Goal: Transaction & Acquisition: Purchase product/service

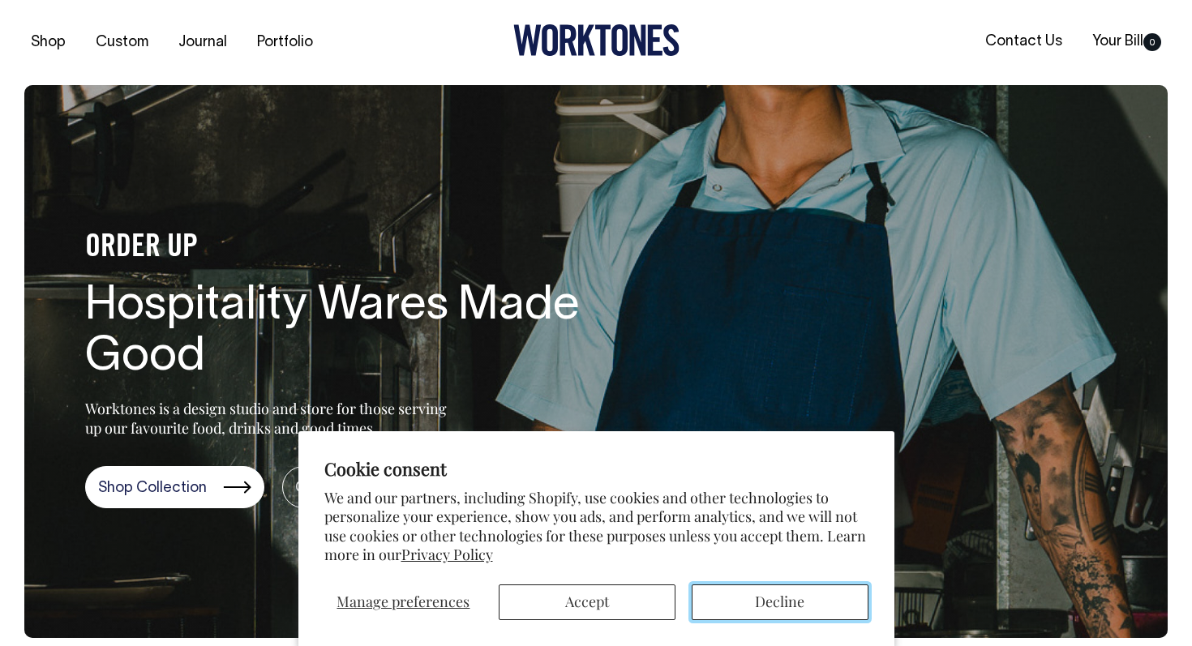
click at [805, 606] on button "Decline" at bounding box center [779, 602] width 177 height 36
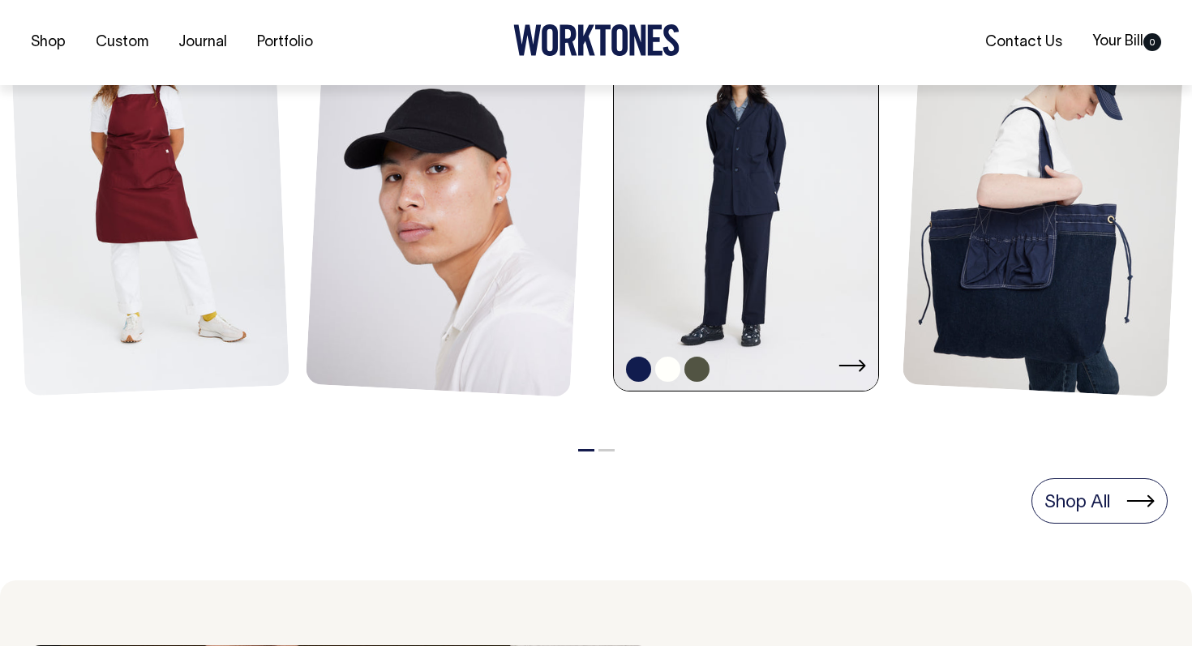
scroll to position [826, 0]
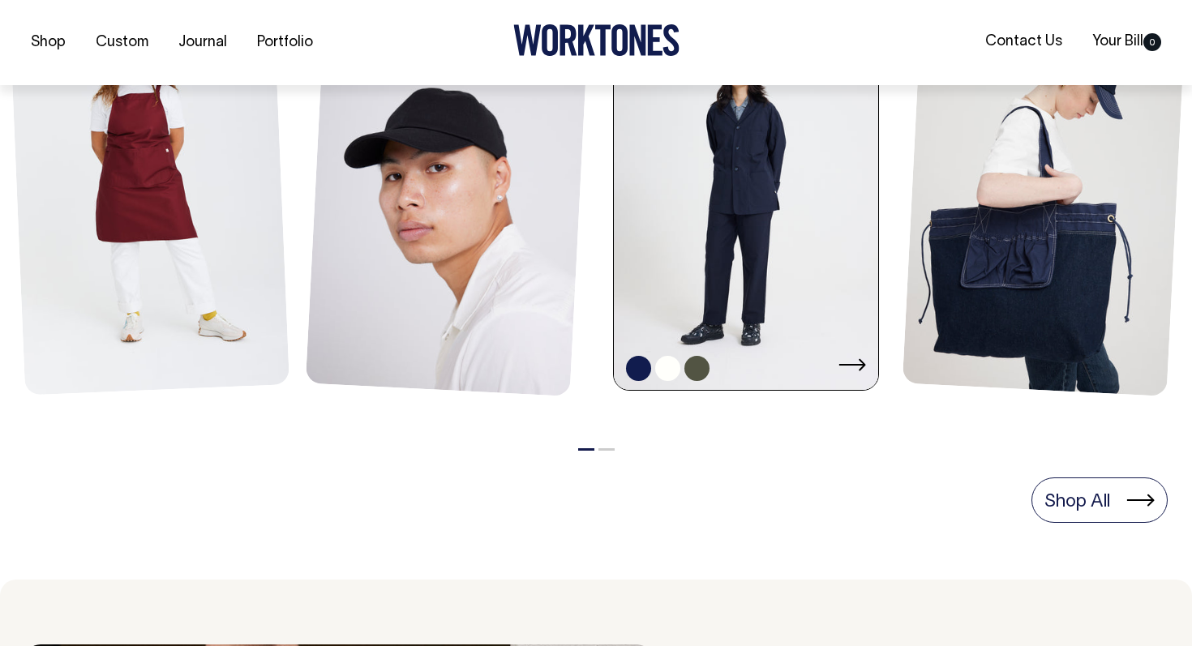
click at [708, 280] on link at bounding box center [746, 194] width 264 height 400
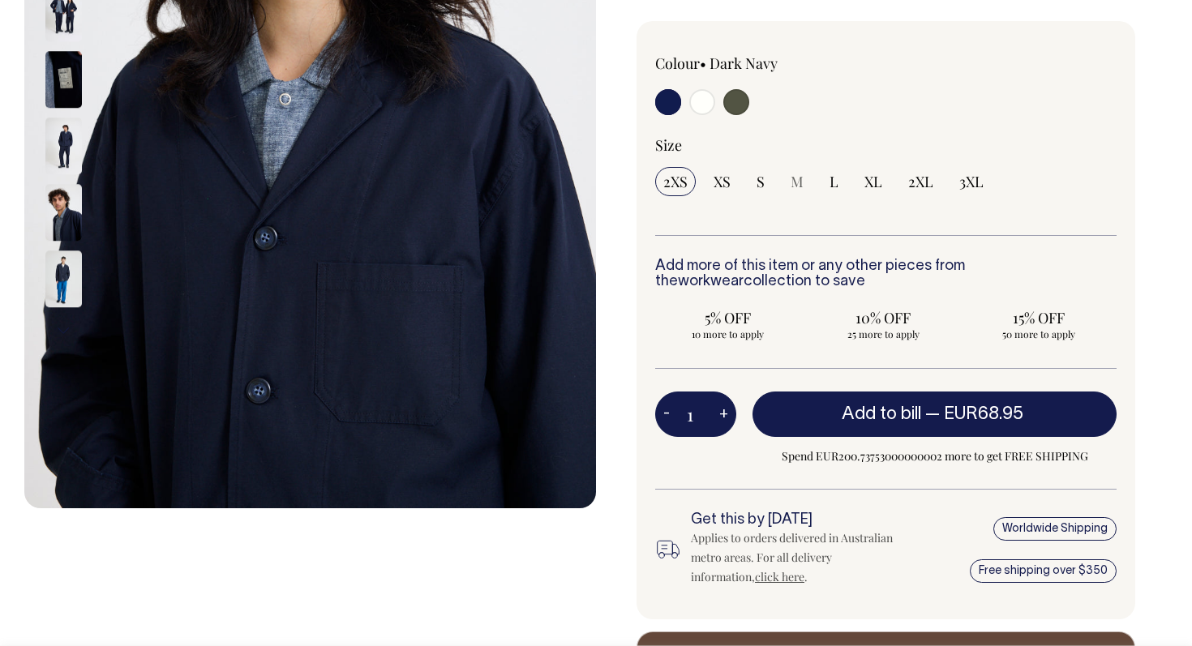
scroll to position [434, 0]
click at [52, 280] on img at bounding box center [63, 279] width 36 height 57
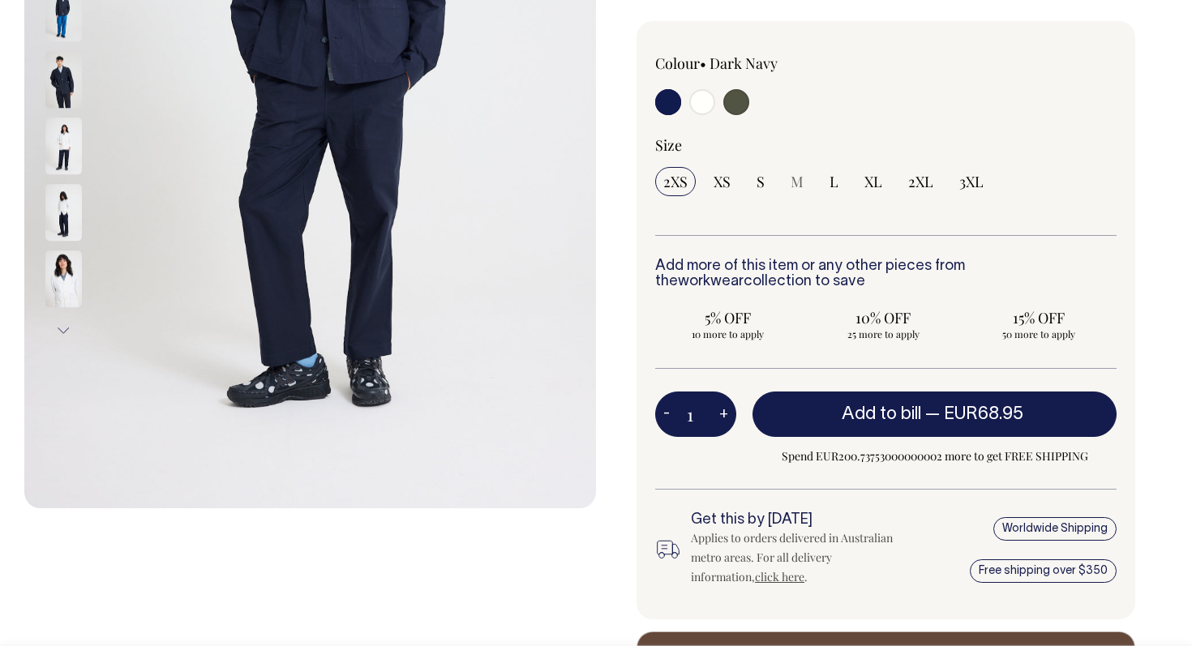
click at [70, 89] on img at bounding box center [63, 80] width 36 height 57
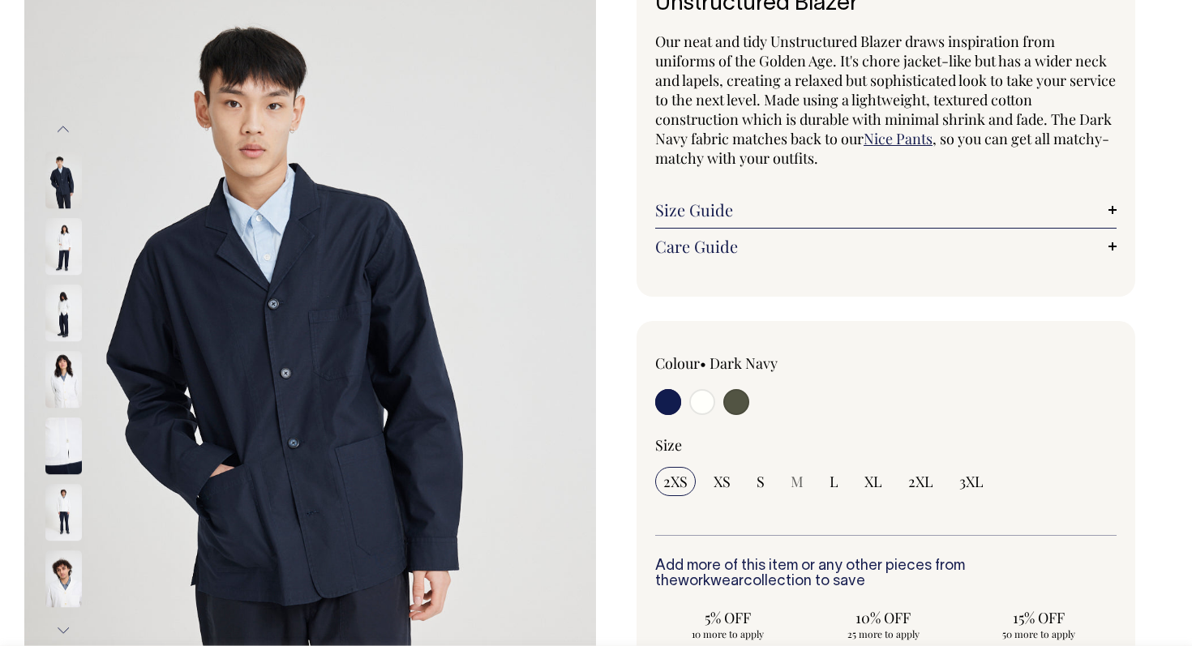
scroll to position [135, 0]
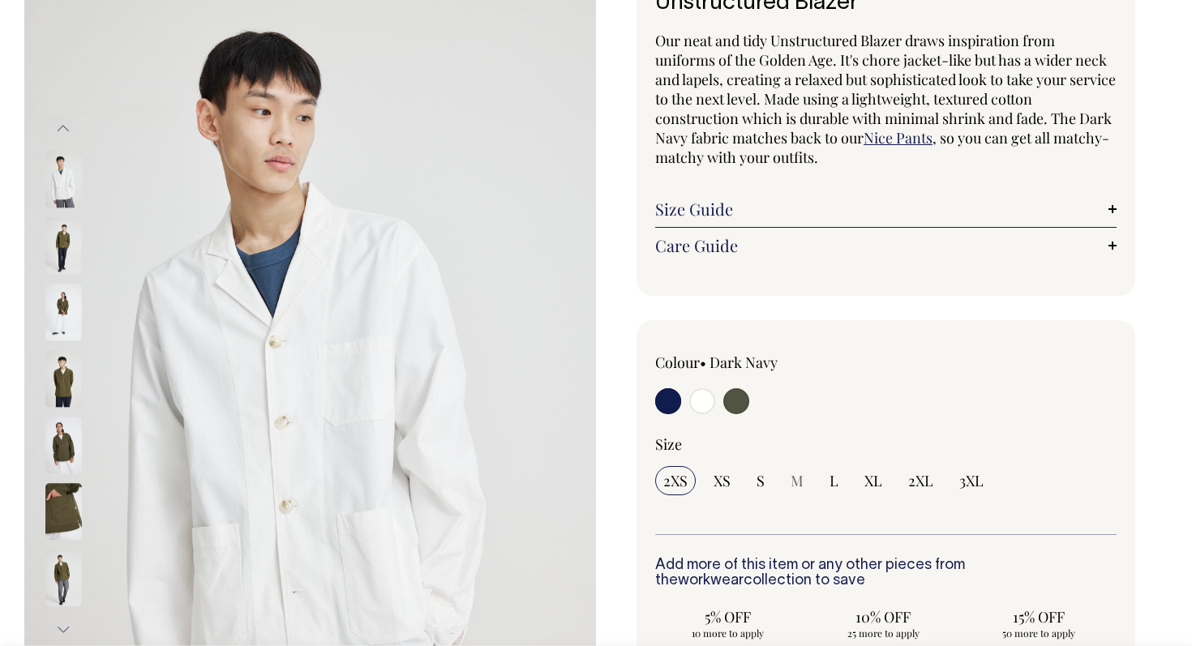
click at [67, 385] on img at bounding box center [63, 379] width 36 height 57
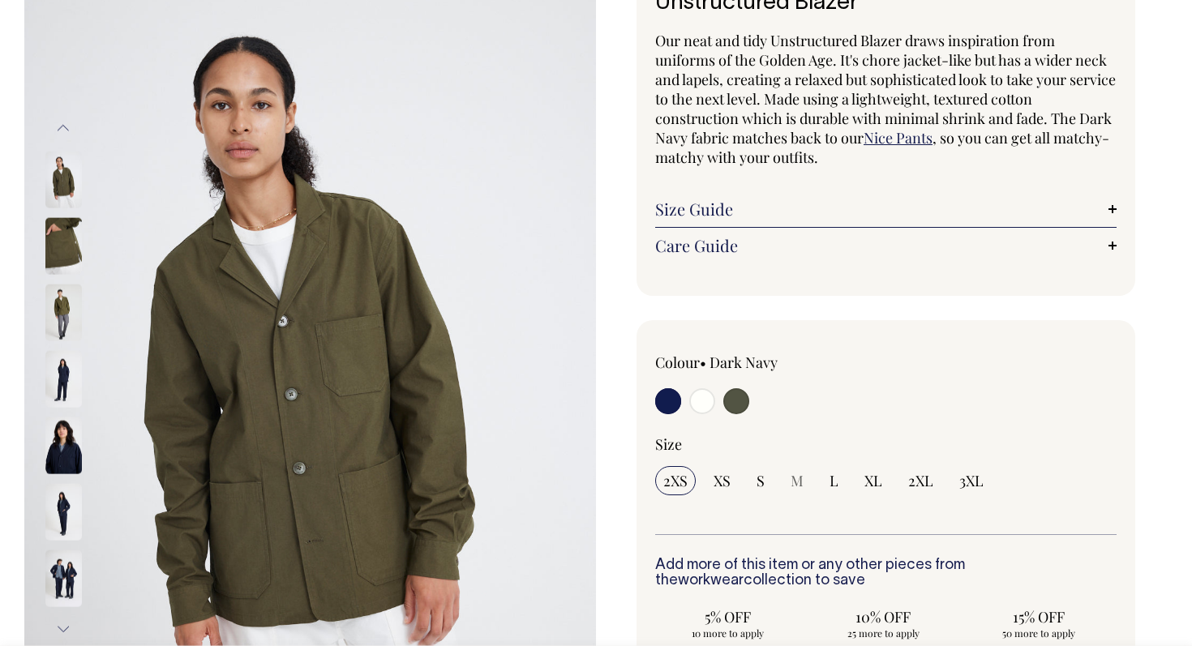
click at [54, 441] on img at bounding box center [63, 445] width 36 height 57
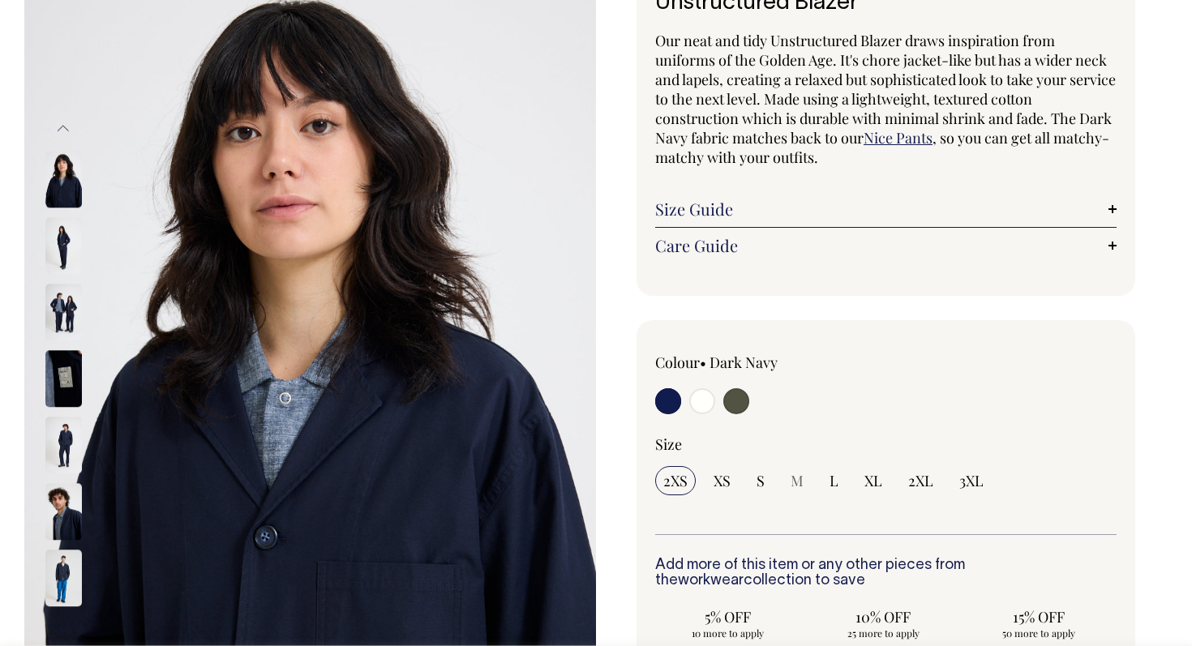
click at [69, 388] on img at bounding box center [63, 379] width 36 height 57
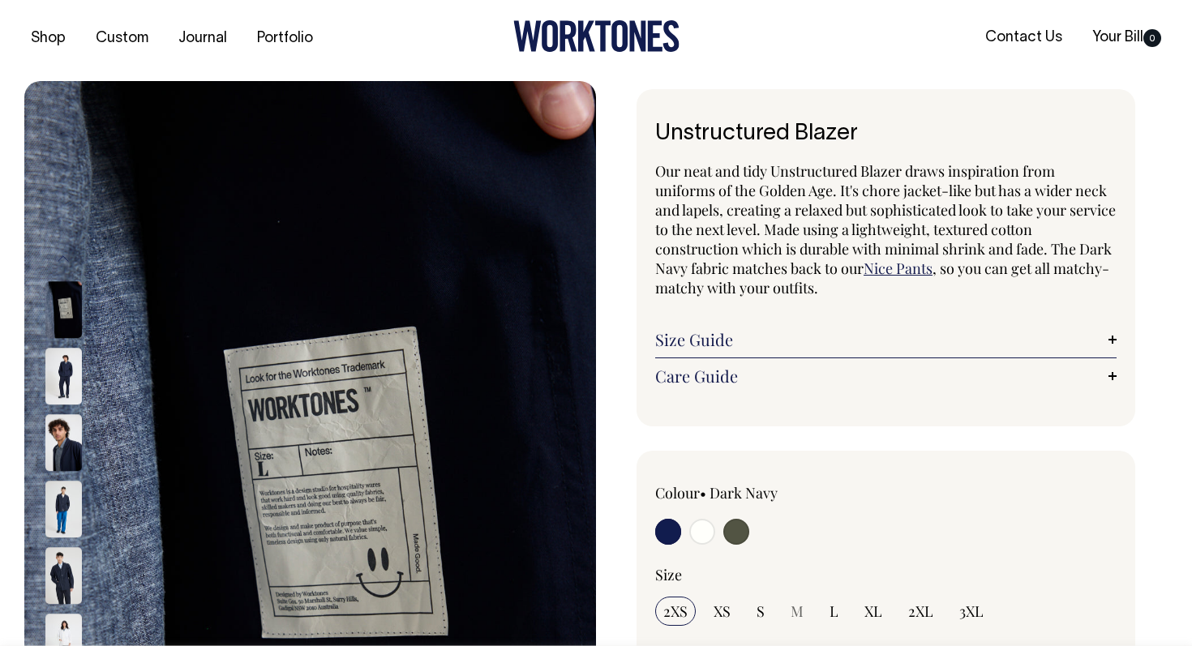
scroll to position [4, 0]
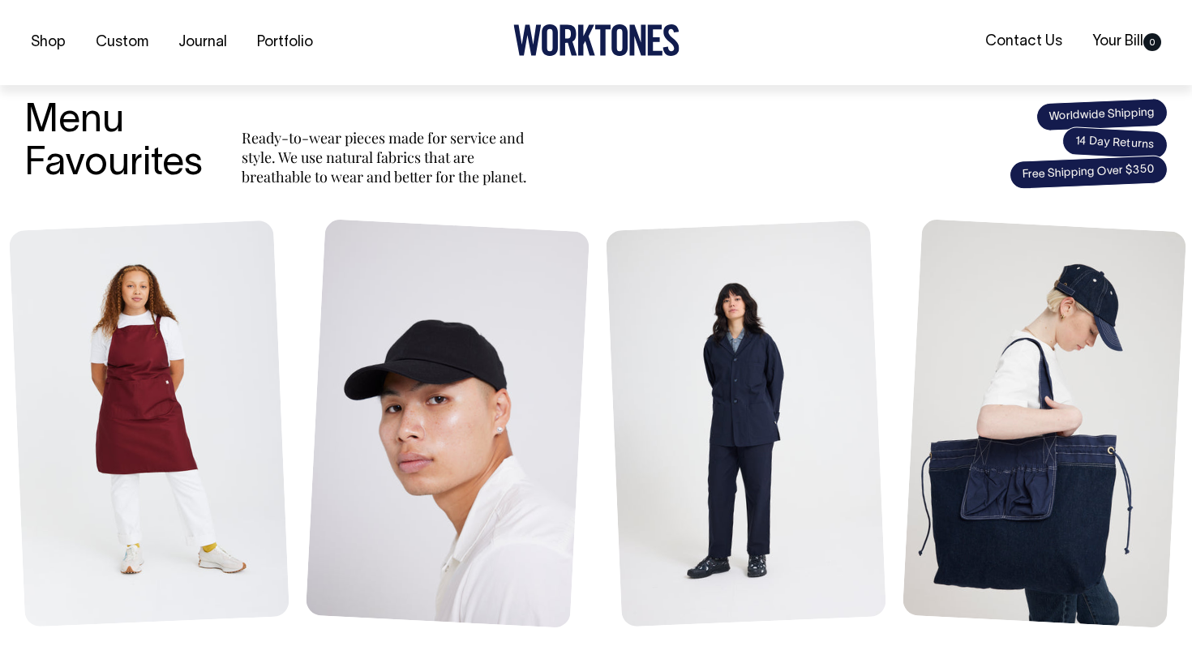
scroll to position [595, 0]
